Goal: Answer question/provide support

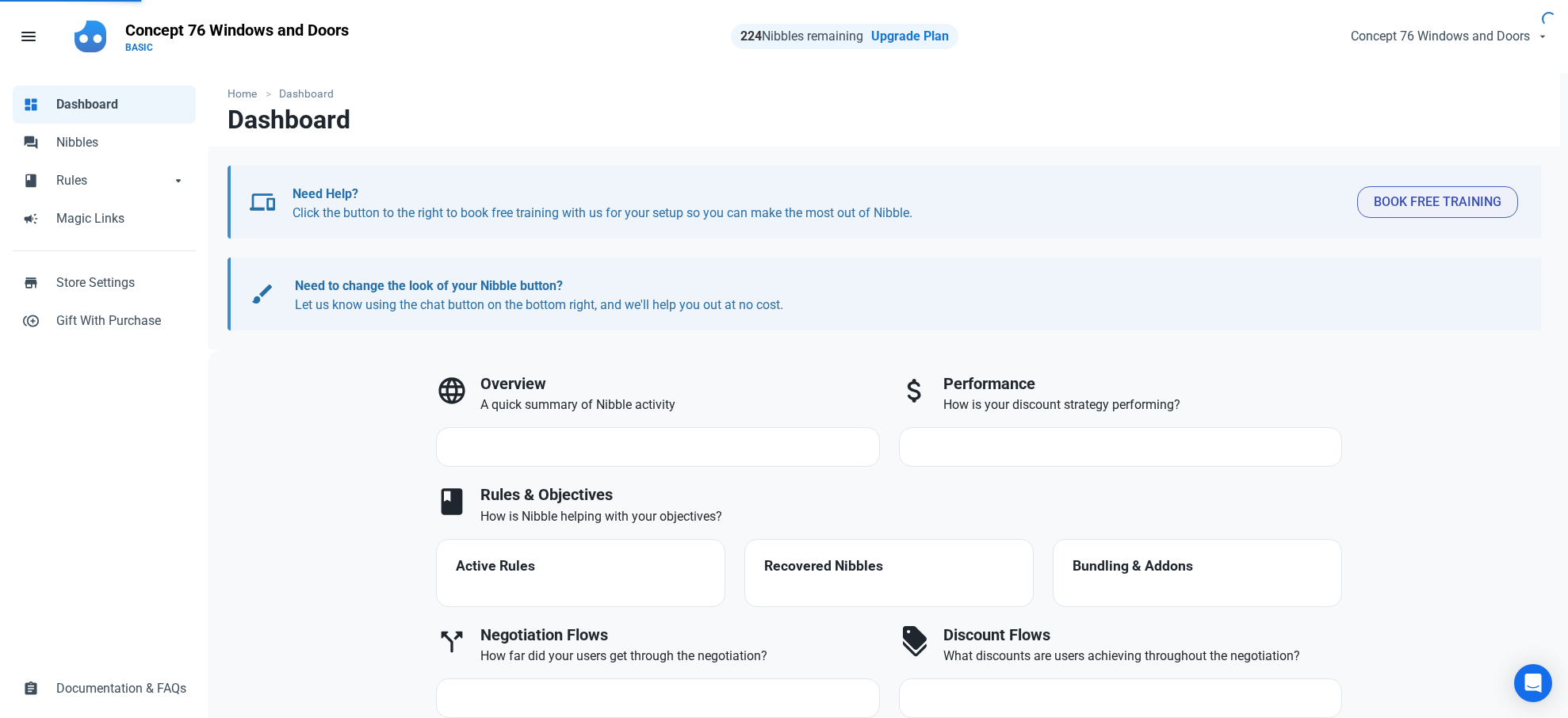
select select "7d"
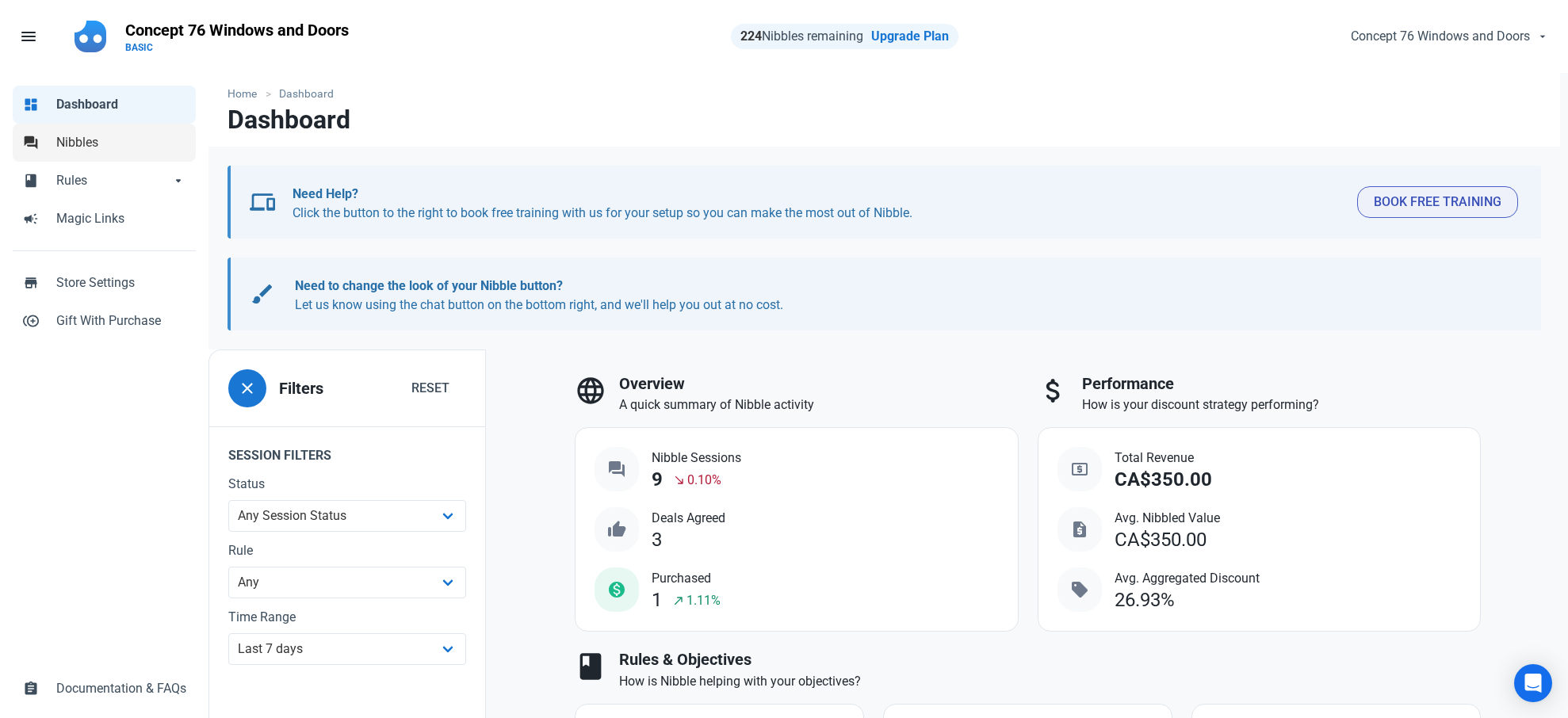
click at [92, 139] on span "Nibbles" at bounding box center [121, 142] width 130 height 19
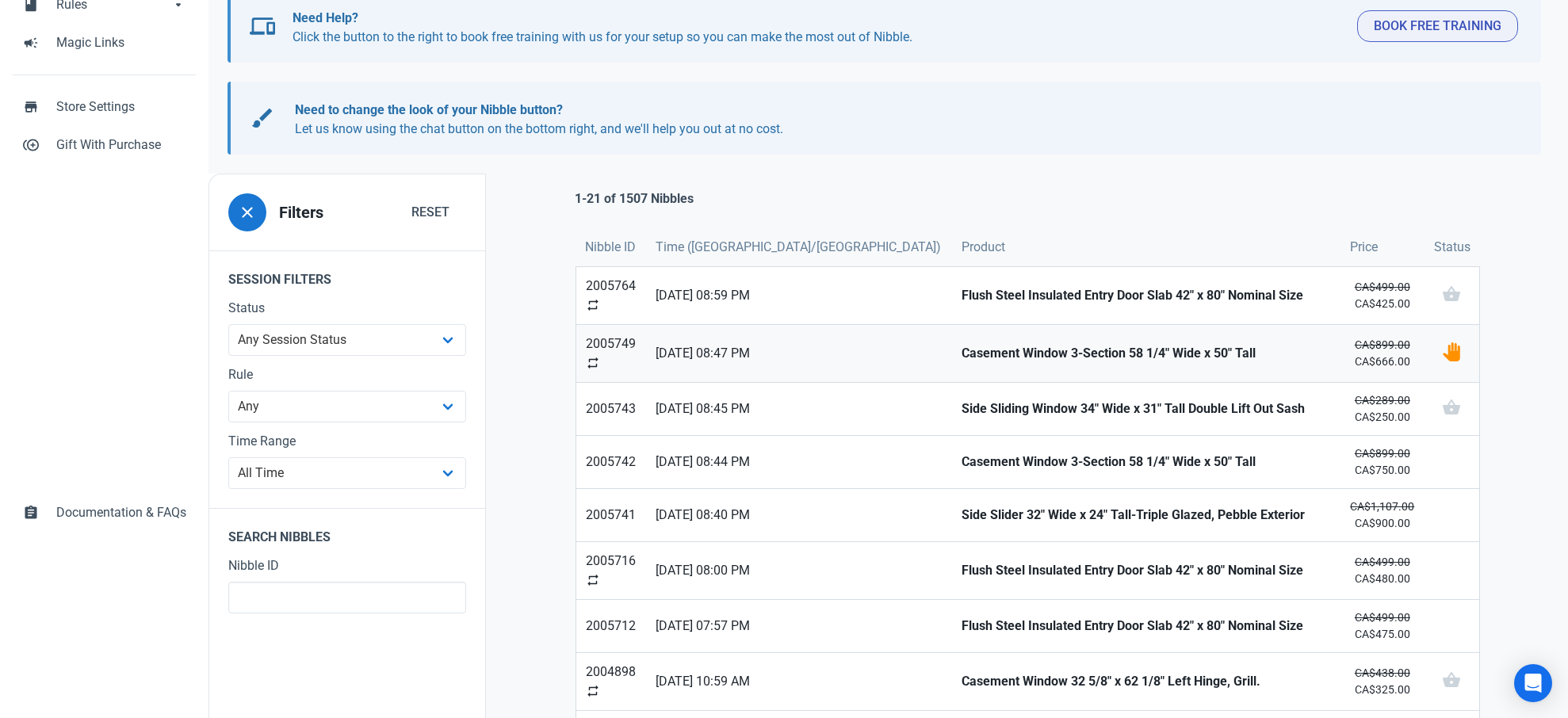
scroll to position [179, 0]
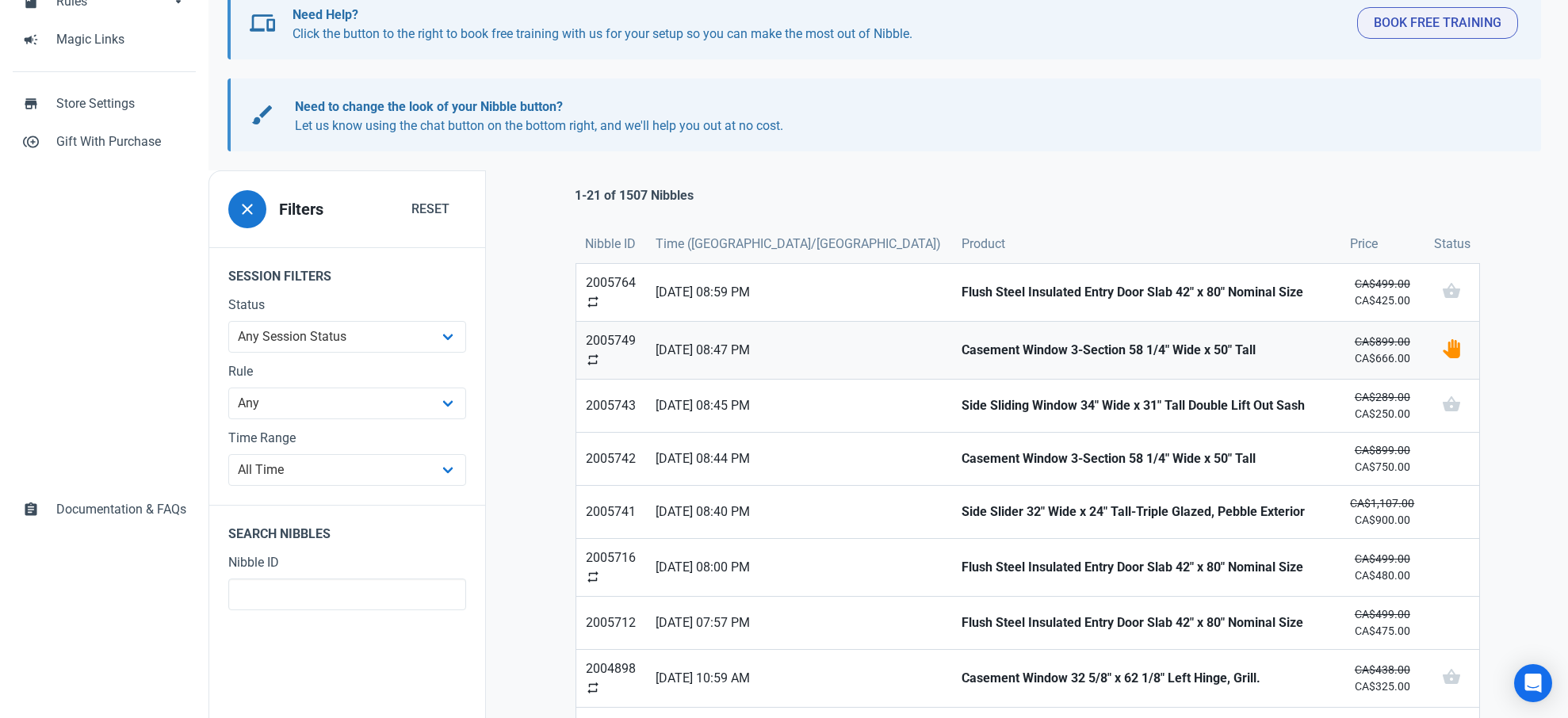
click at [961, 351] on strong "Casement Window 3-Section 58 1/4" Wide x 50" Tall" at bounding box center [1145, 350] width 369 height 19
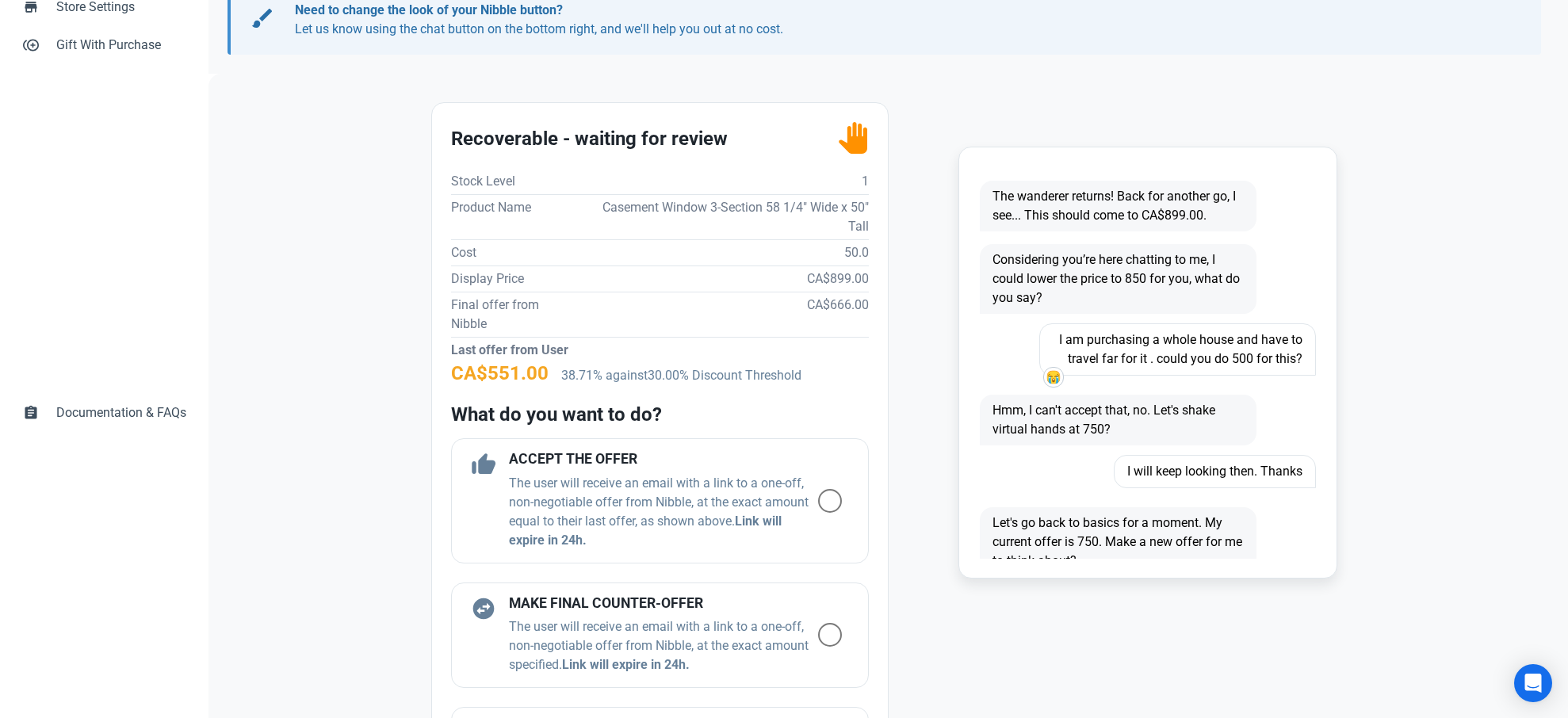
scroll to position [280, 0]
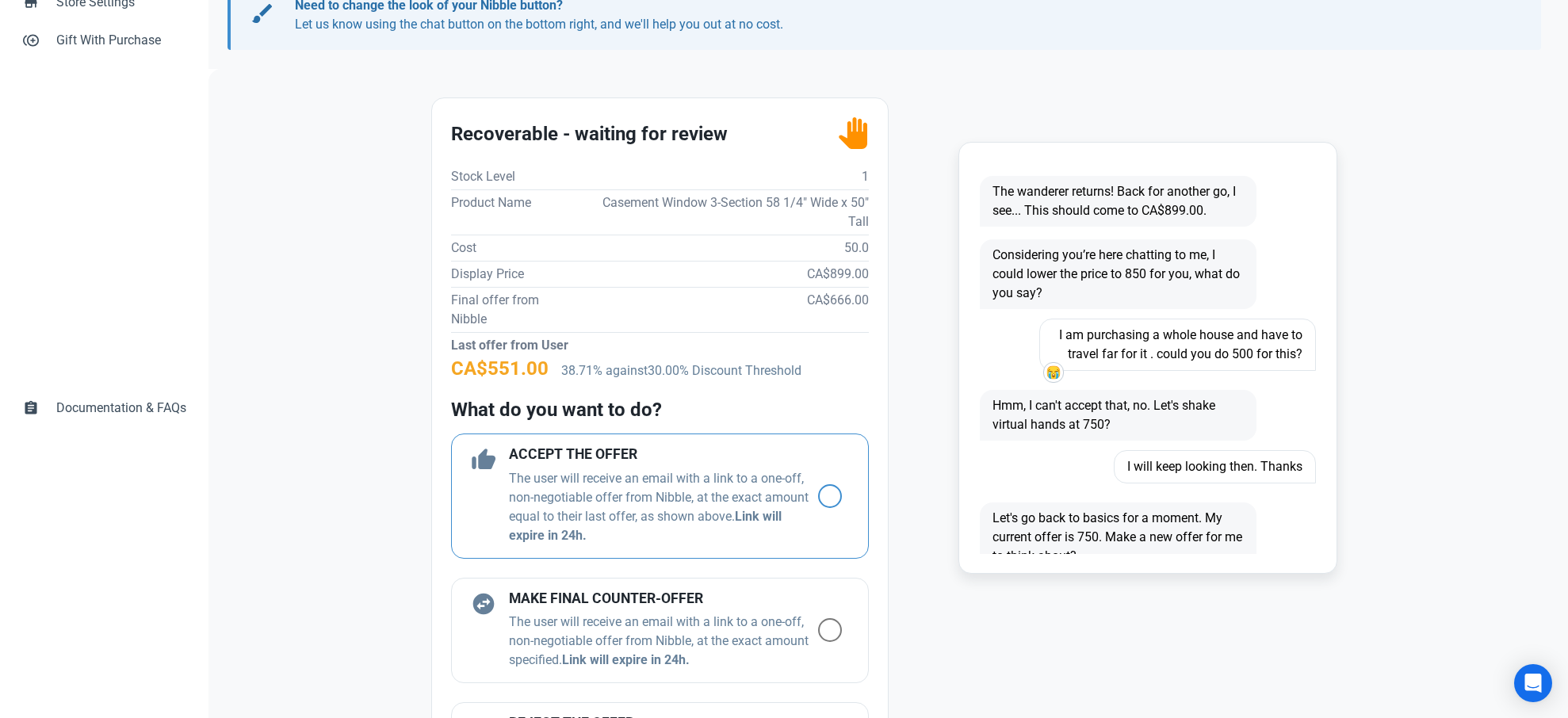
click at [828, 492] on span at bounding box center [829, 496] width 24 height 24
click at [828, 492] on input "radio" at bounding box center [823, 496] width 11 height 11
radio input "true"
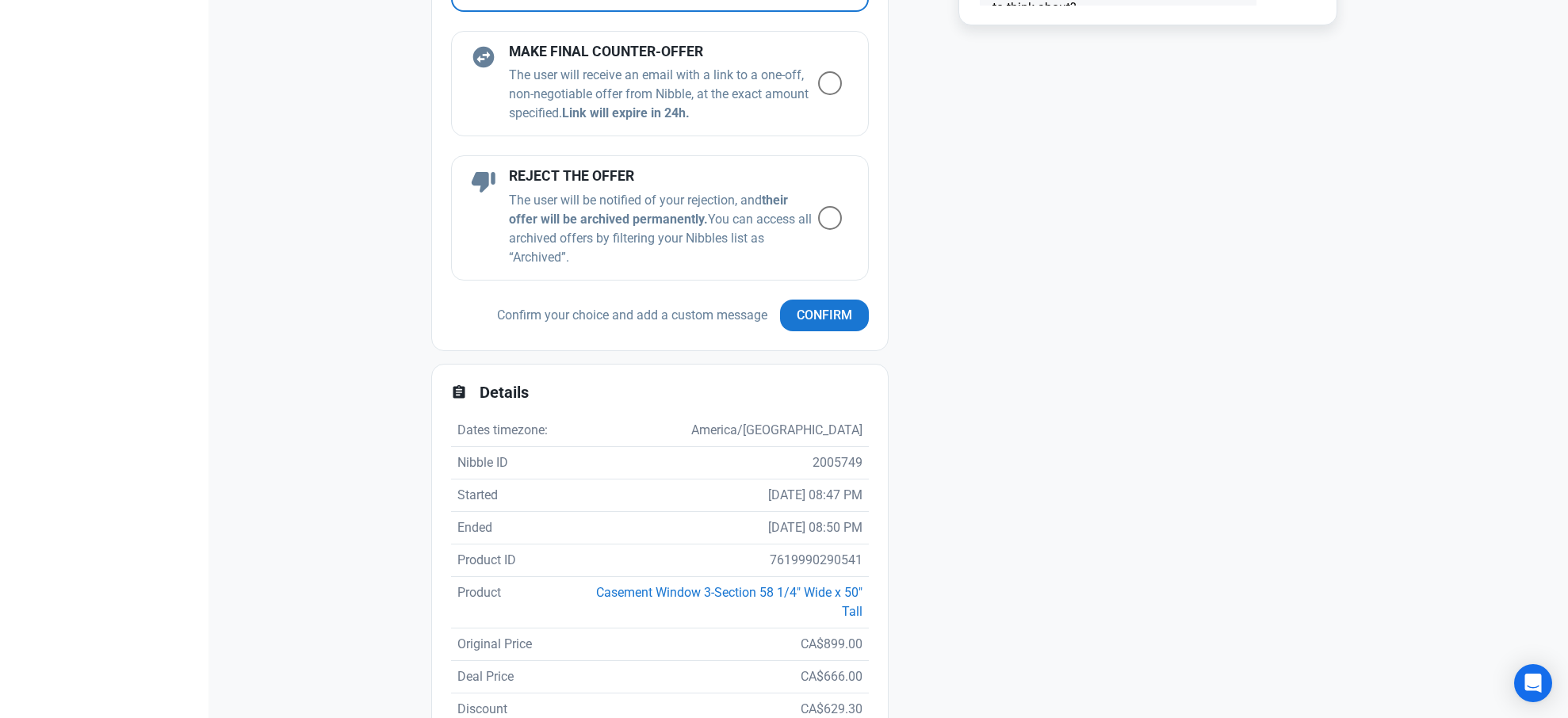
scroll to position [830, 0]
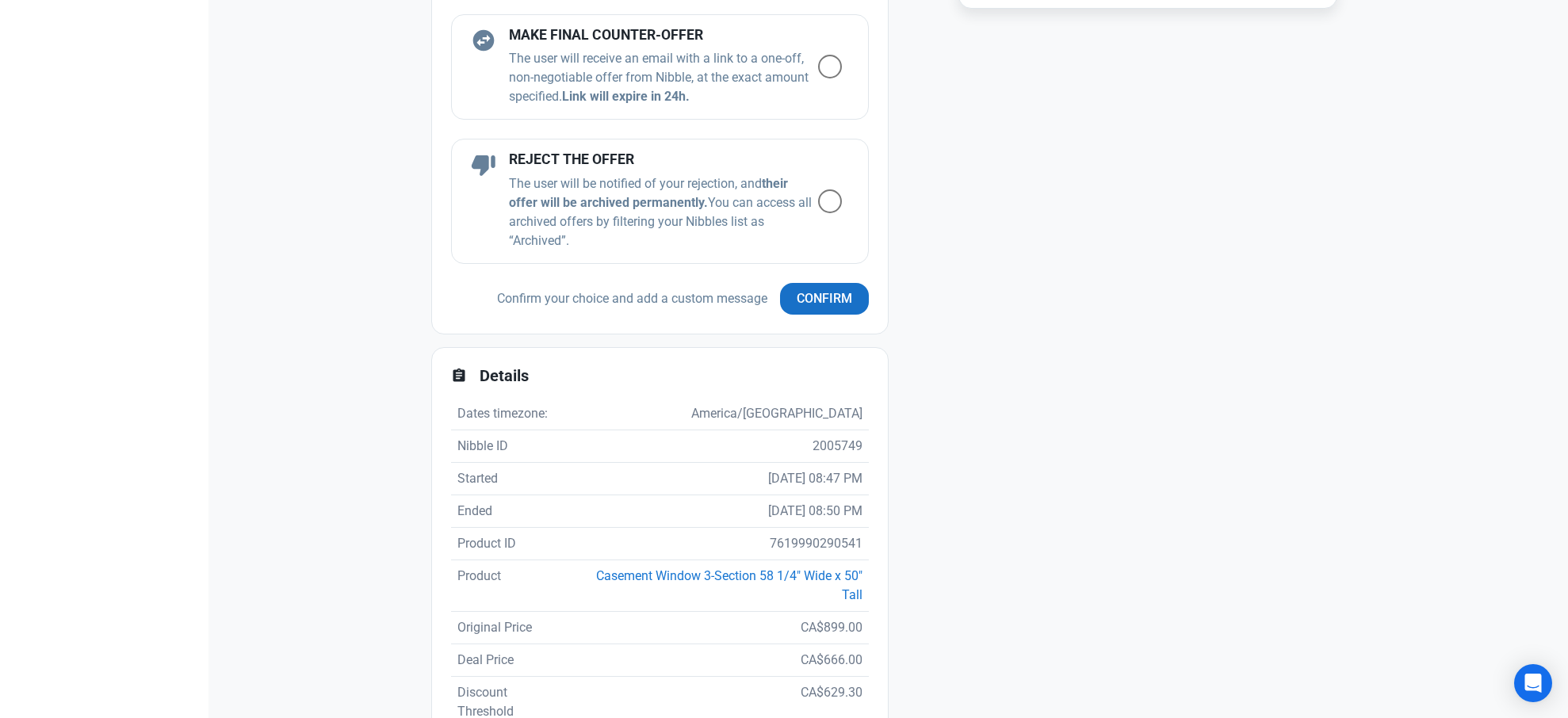
click at [826, 303] on span "Confirm" at bounding box center [824, 294] width 55 height 19
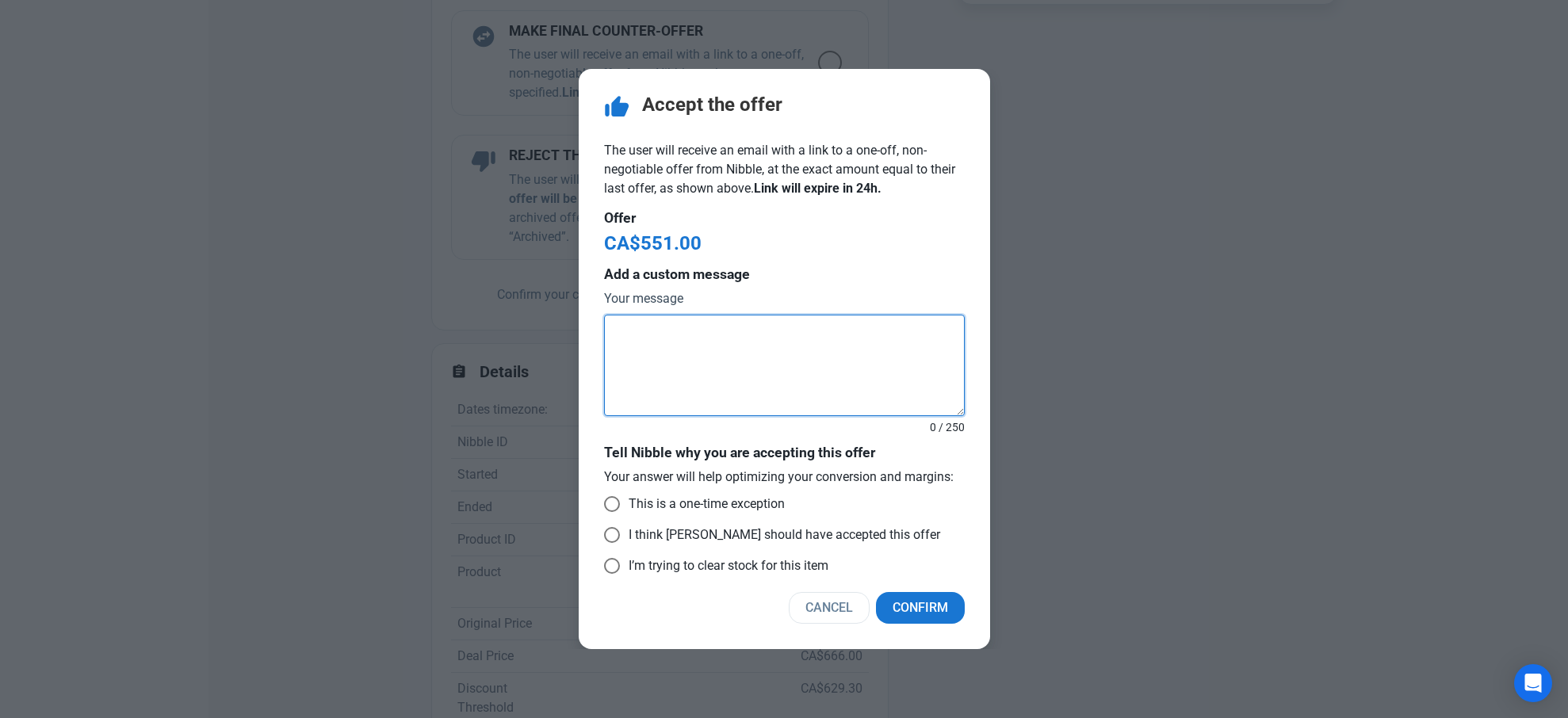
click at [745, 332] on textarea at bounding box center [784, 366] width 360 height 101
type textarea "t"
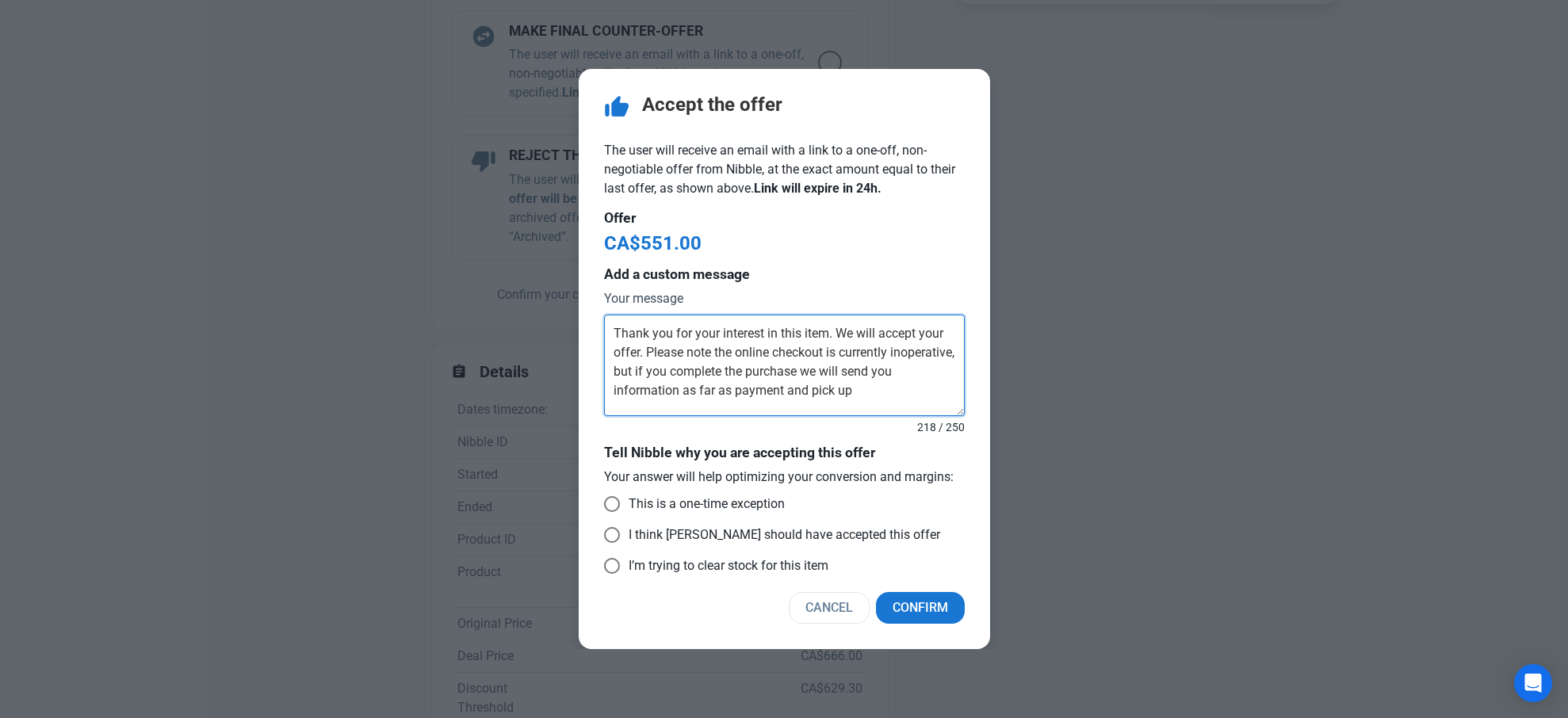
click at [807, 393] on textarea "Thank you for your interest in this item. We will accept your offer. Please not…" at bounding box center [784, 366] width 360 height 101
click at [929, 392] on textarea "Thank you for your interest in this item. We will accept your offer. Please not…" at bounding box center [784, 366] width 360 height 101
type textarea "Thank you for your interest in this item. We will accept your offer. Please not…"
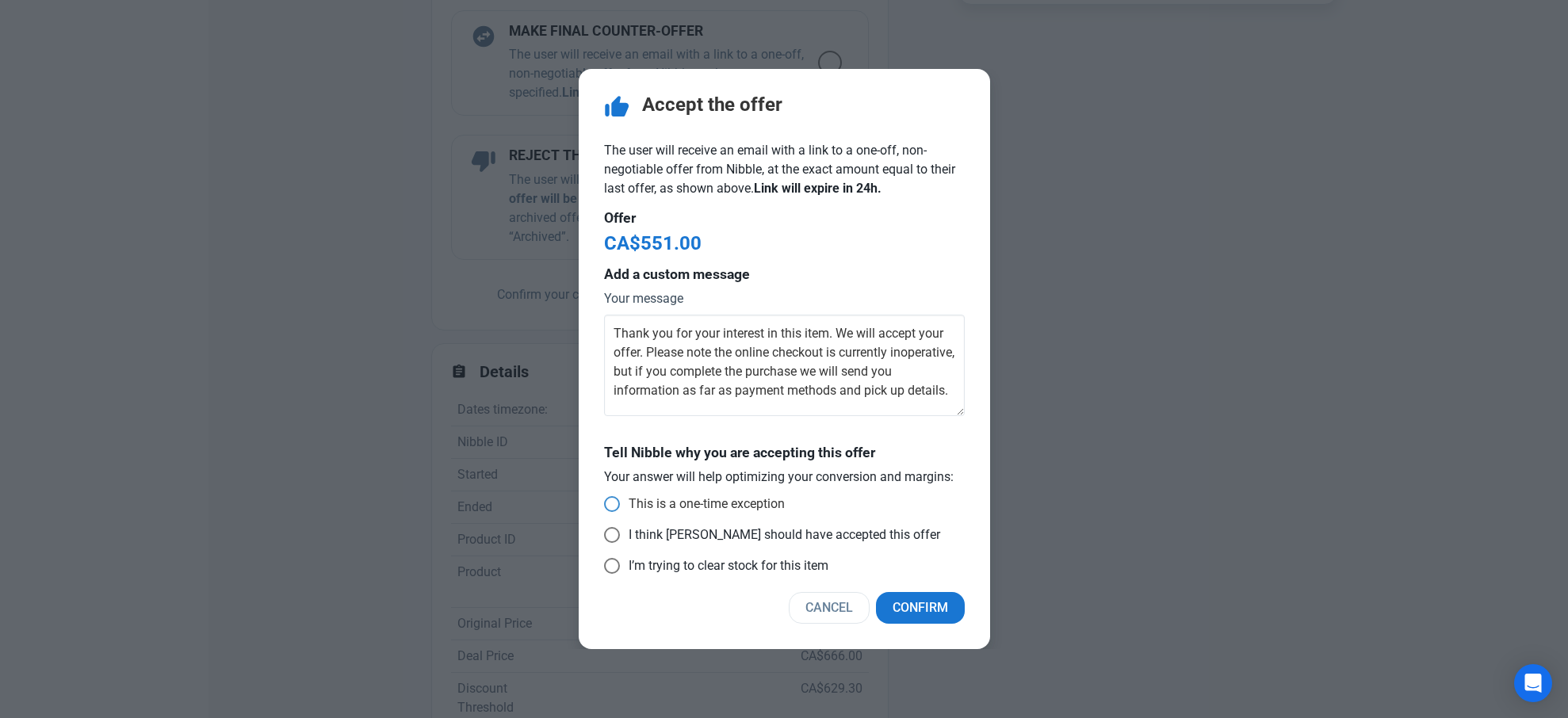
click at [611, 506] on span at bounding box center [612, 504] width 16 height 16
click at [611, 506] on input "This is a one-time exception" at bounding box center [610, 504] width 11 height 11
radio input "true"
click at [919, 605] on span "Confirm" at bounding box center [920, 607] width 55 height 19
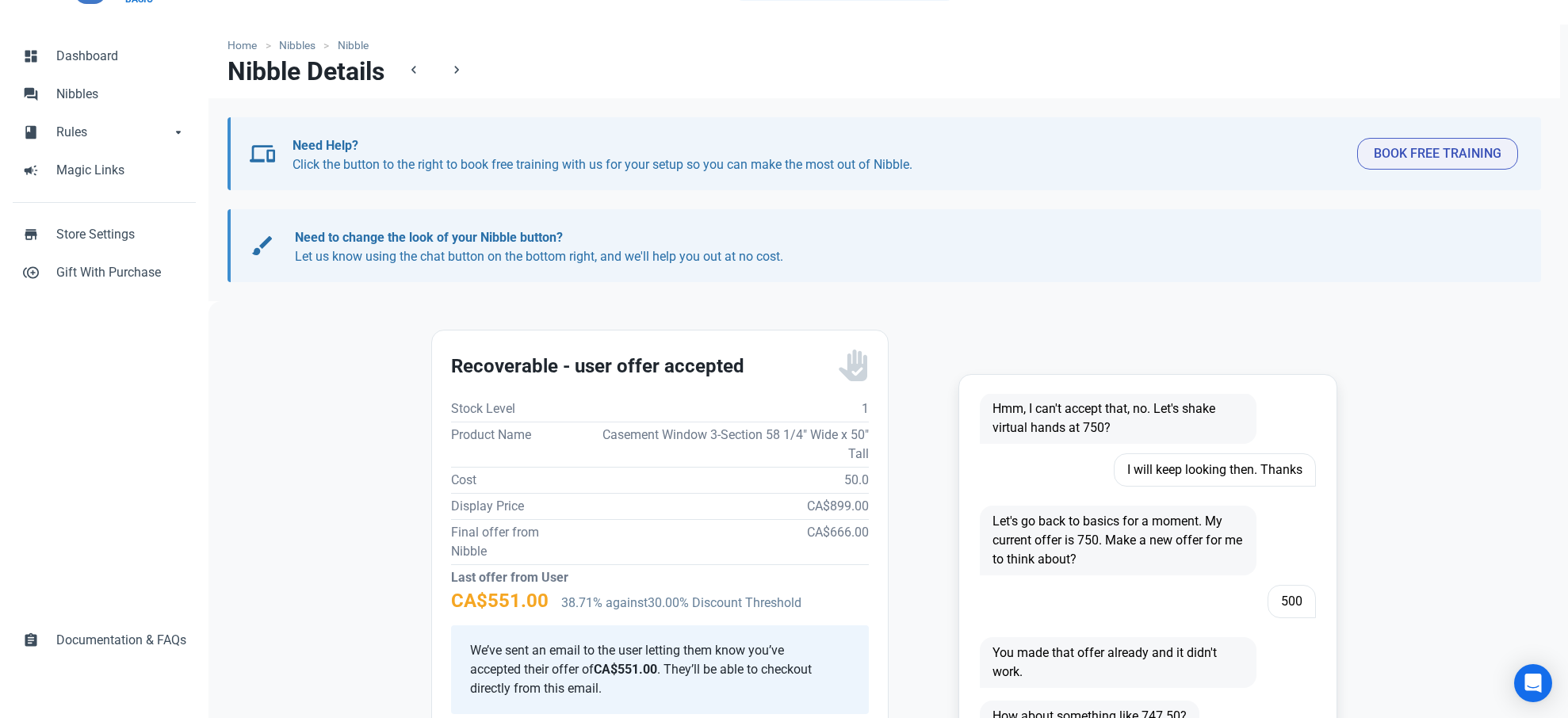
scroll to position [0, 0]
